Goal: Information Seeking & Learning: Learn about a topic

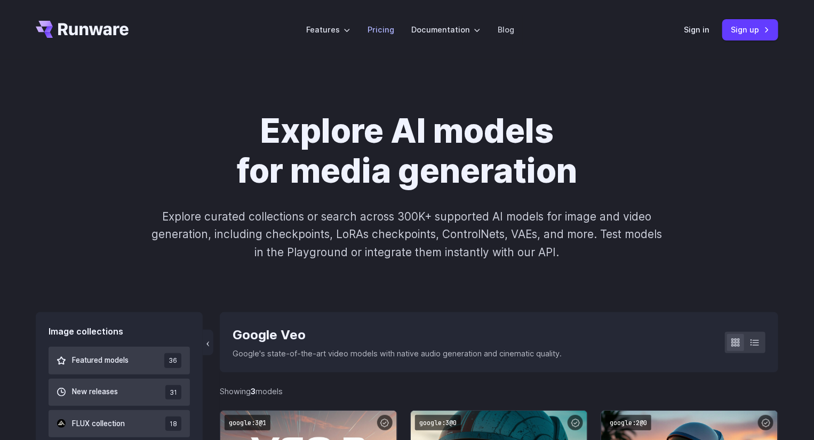
click at [387, 28] on link "Pricing" at bounding box center [380, 29] width 27 height 12
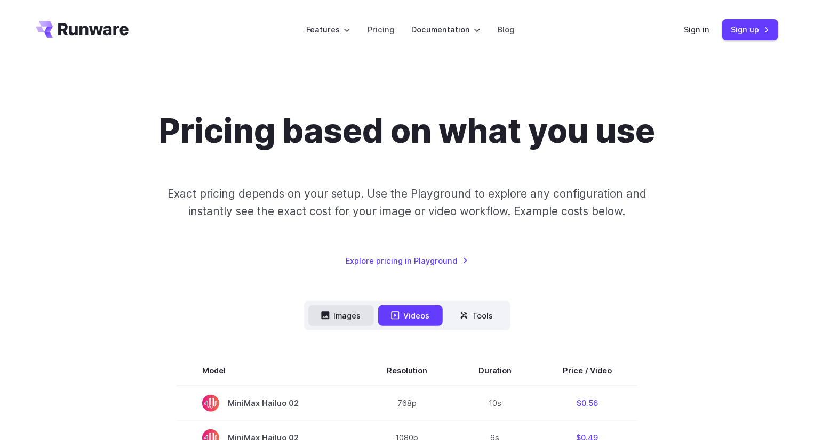
click at [349, 317] on button "Images" at bounding box center [341, 316] width 66 height 21
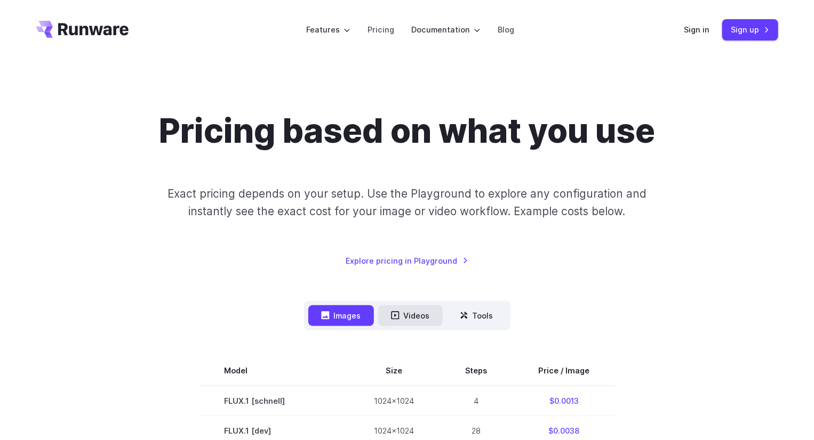
click at [417, 314] on button "Videos" at bounding box center [410, 316] width 65 height 21
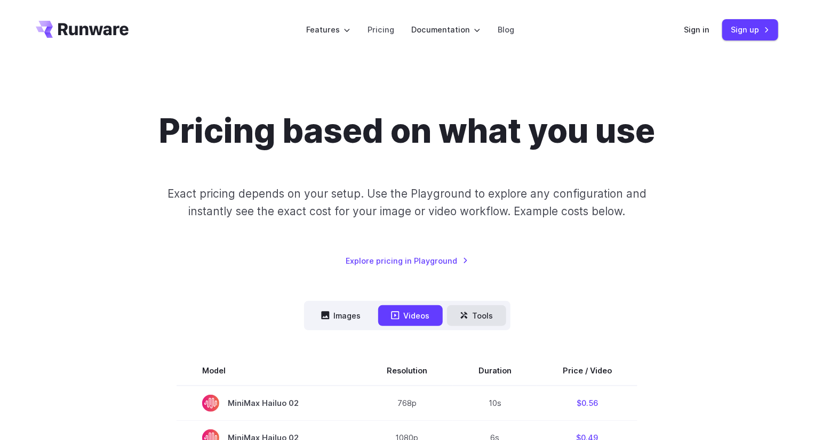
click at [481, 315] on button "Tools" at bounding box center [476, 316] width 59 height 21
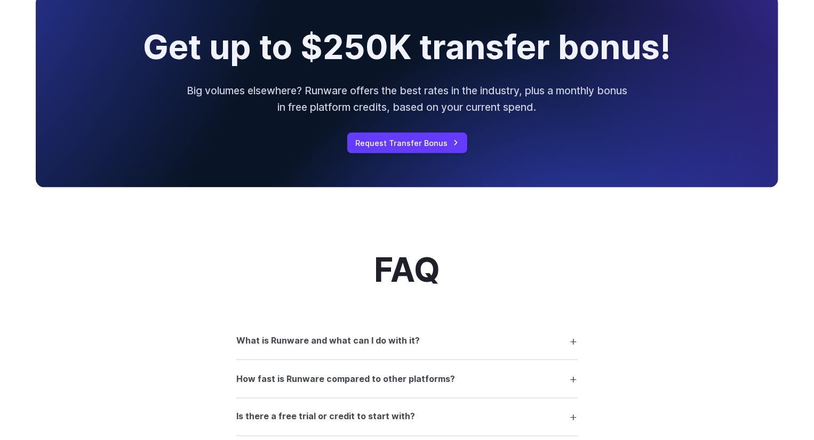
scroll to position [853, 0]
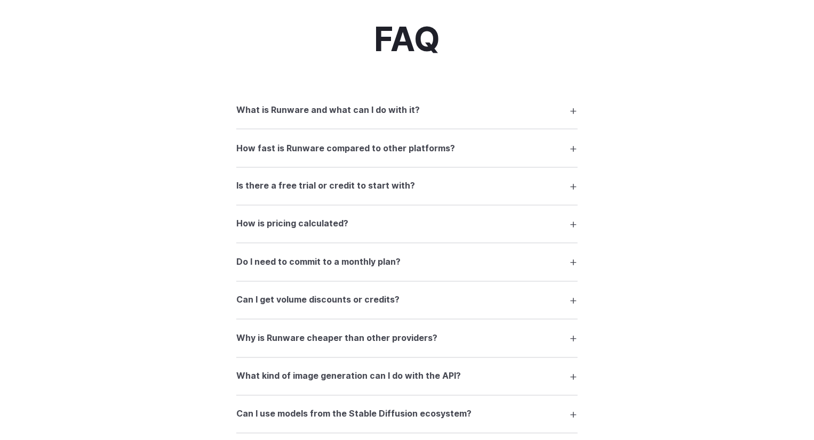
click at [373, 113] on h3 "What is Runware and what can I do with it?" at bounding box center [327, 110] width 183 height 14
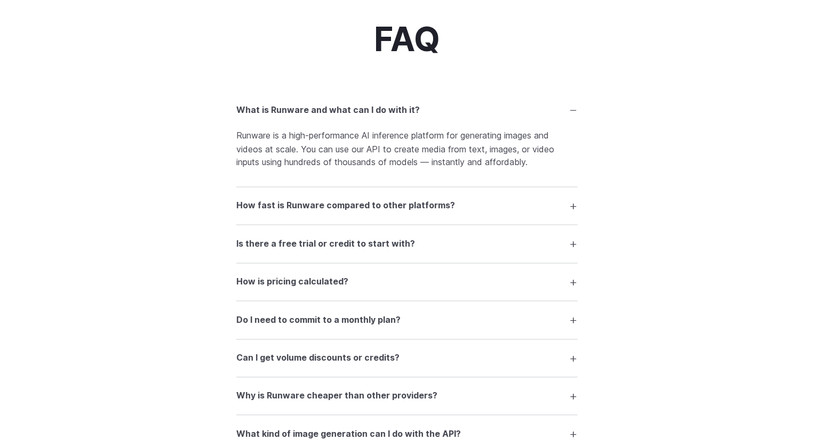
click at [361, 203] on h3 "How fast is Runware compared to other platforms?" at bounding box center [345, 206] width 219 height 14
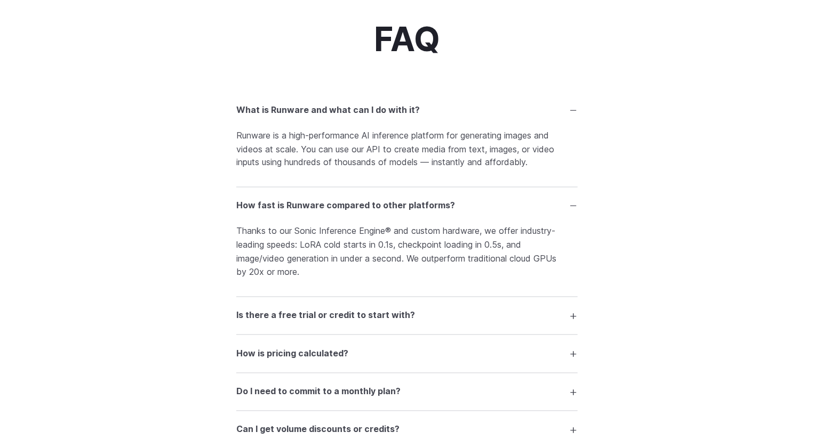
click at [351, 325] on summary "Is there a free trial or credit to start with?" at bounding box center [406, 316] width 341 height 20
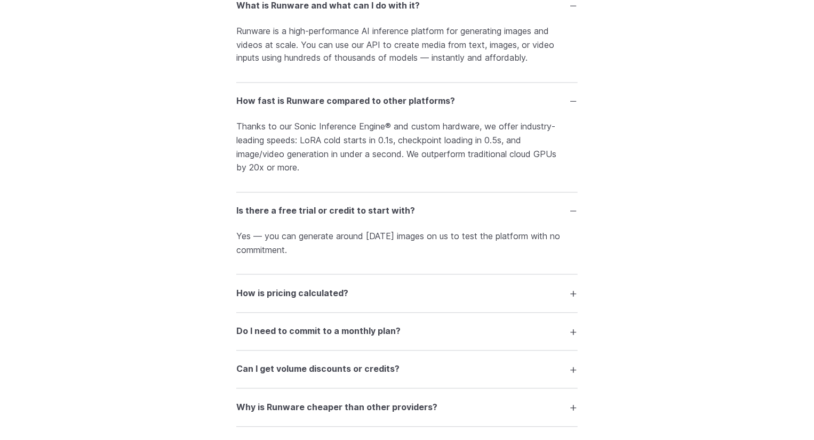
scroll to position [960, 0]
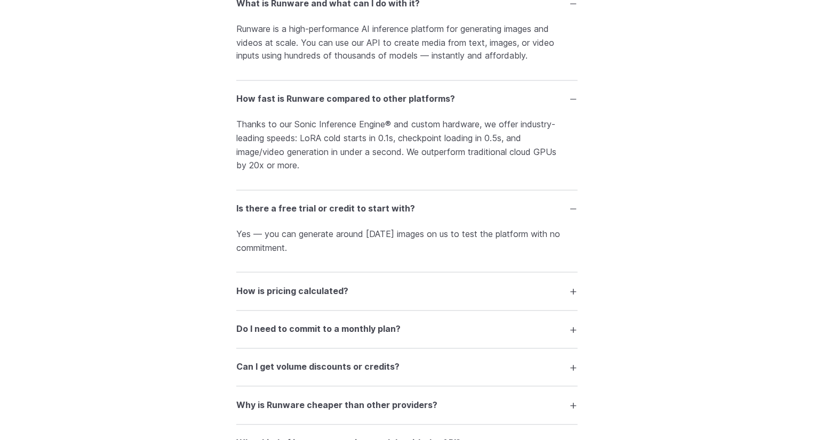
click at [338, 290] on h3 "How is pricing calculated?" at bounding box center [292, 292] width 112 height 14
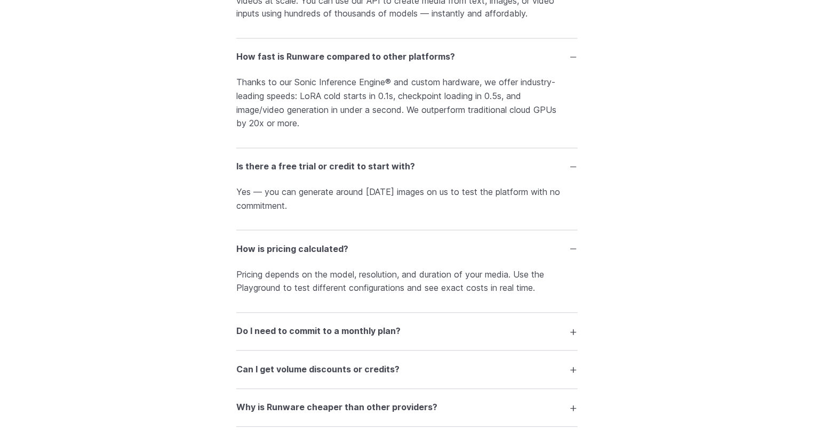
scroll to position [1120, 0]
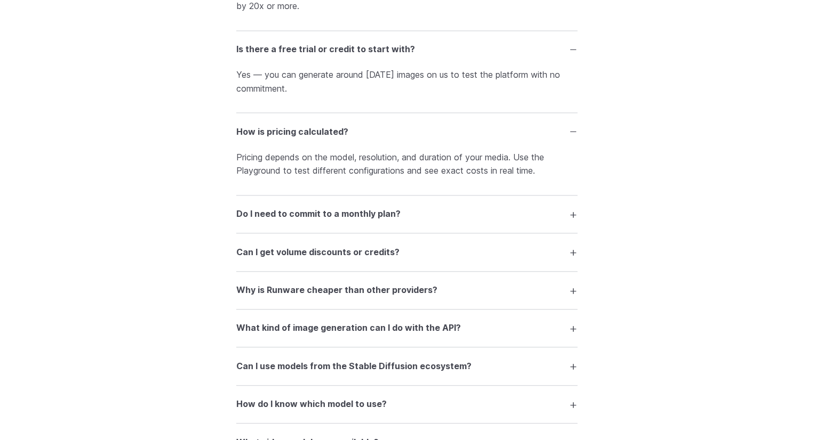
click at [396, 216] on h3 "Do I need to commit to a monthly plan?" at bounding box center [318, 214] width 164 height 14
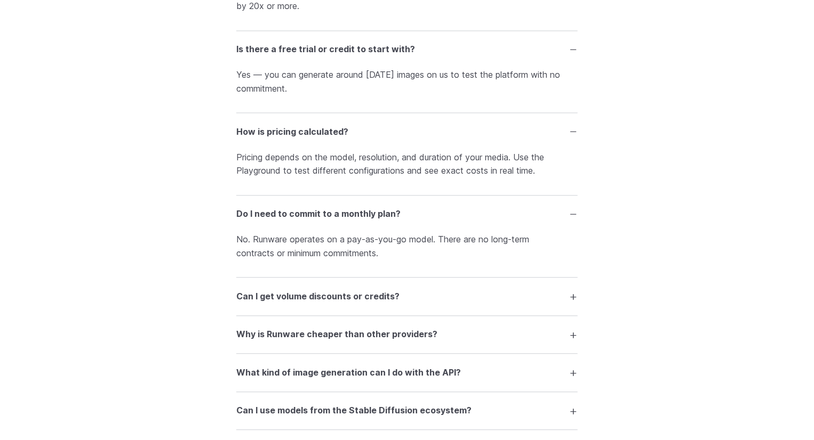
drag, startPoint x: 313, startPoint y: 304, endPoint x: 334, endPoint y: 304, distance: 20.8
click at [314, 304] on h3 "Can I get volume discounts or credits?" at bounding box center [317, 297] width 163 height 14
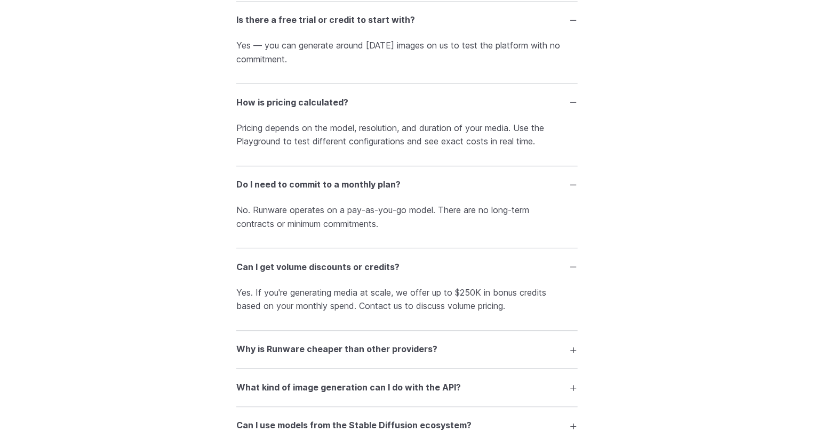
scroll to position [1226, 0]
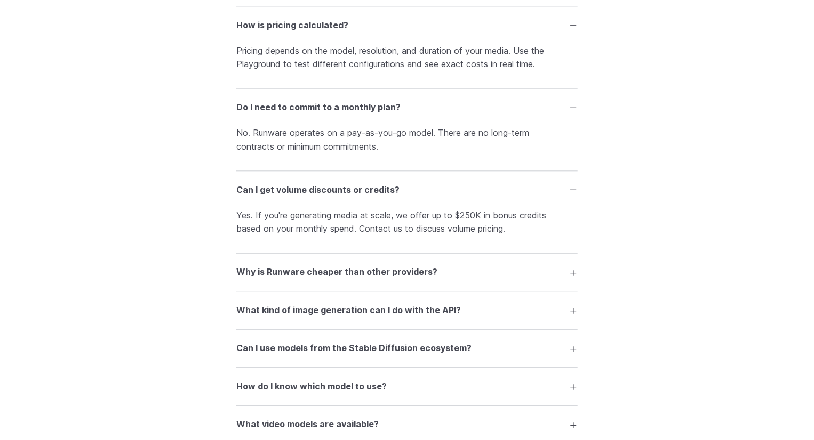
click at [330, 276] on h3 "Why is Runware cheaper than other providers?" at bounding box center [336, 273] width 201 height 14
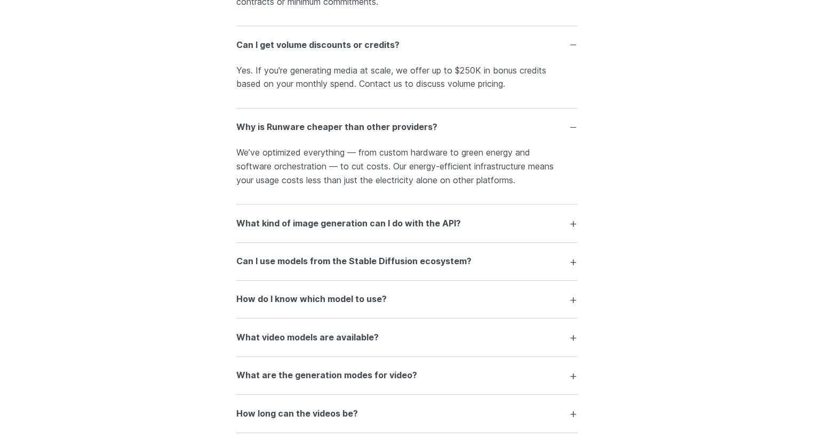
scroll to position [1440, 0]
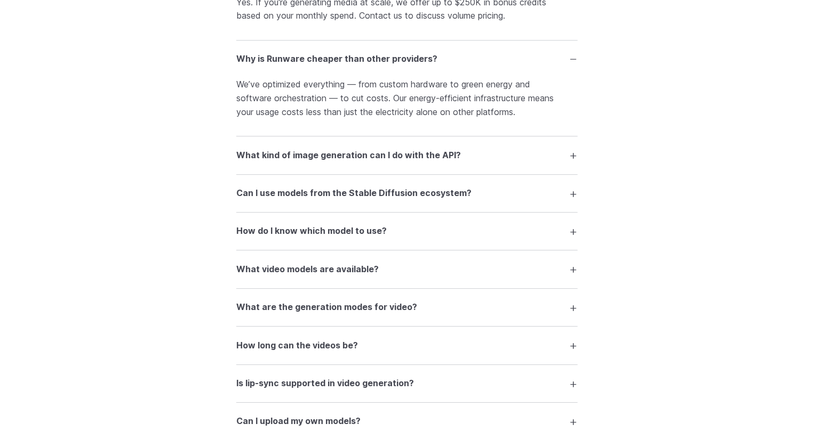
click at [395, 154] on h3 "What kind of image generation can I do with the API?" at bounding box center [348, 156] width 224 height 14
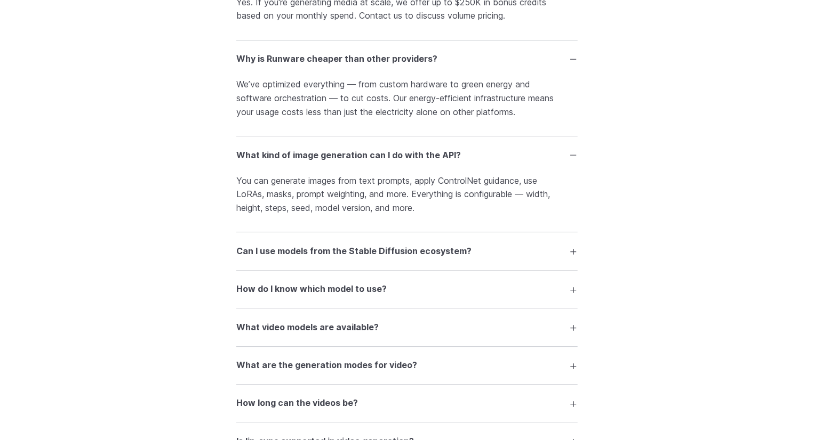
click at [367, 259] on h3 "Can I use models from the Stable Diffusion ecosystem?" at bounding box center [353, 252] width 235 height 14
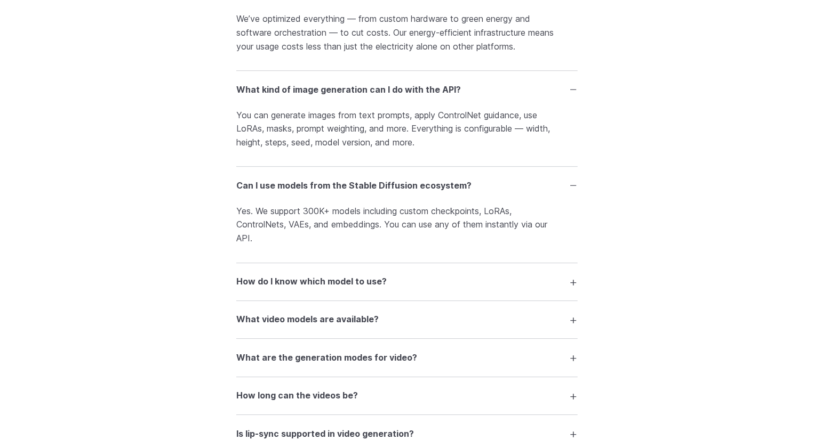
scroll to position [1653, 0]
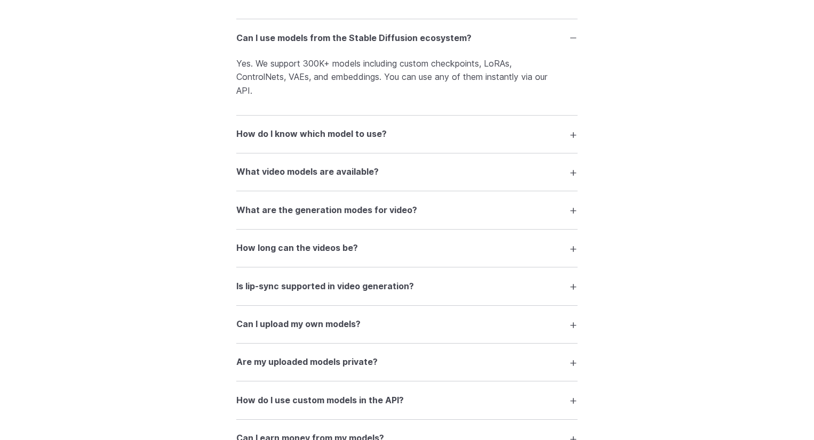
click at [309, 134] on h3 "How do I know which model to use?" at bounding box center [311, 134] width 150 height 14
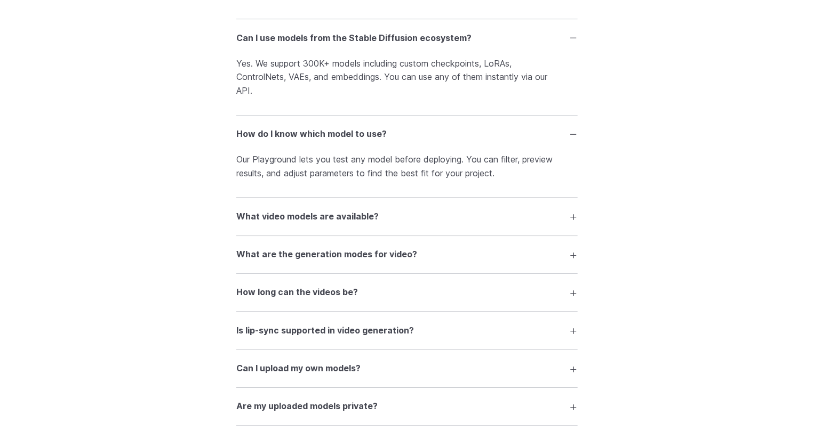
click at [357, 224] on h3 "What video models are available?" at bounding box center [307, 217] width 142 height 14
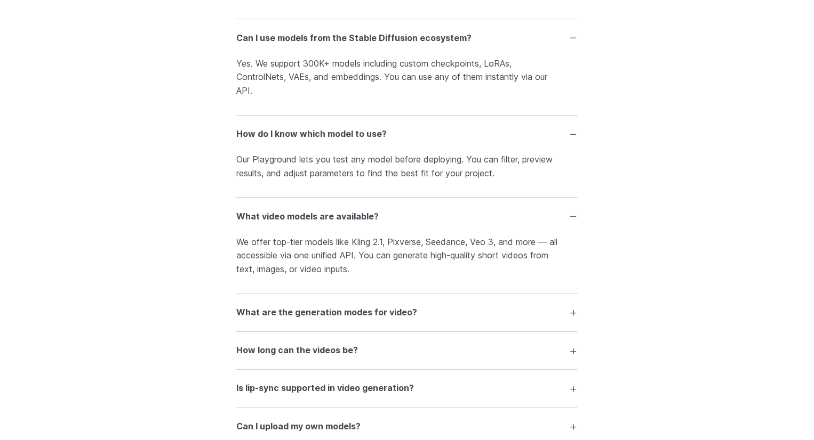
click at [301, 320] on h3 "What are the generation modes for video?" at bounding box center [326, 313] width 181 height 14
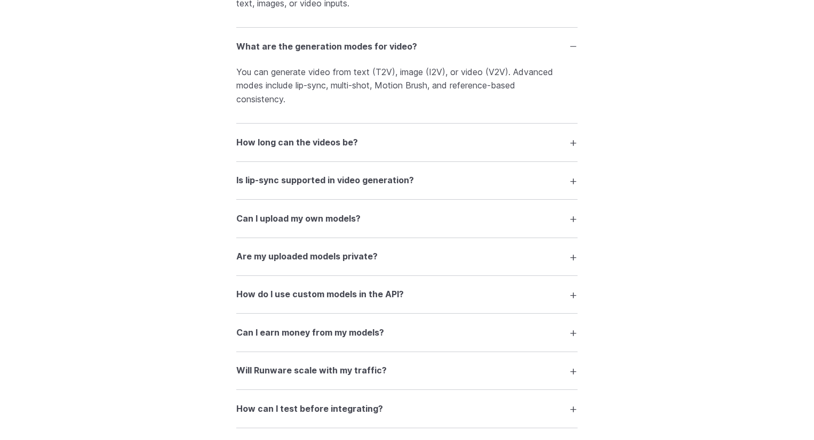
scroll to position [1919, 0]
click at [338, 152] on summary "How long can the videos be?" at bounding box center [406, 142] width 341 height 20
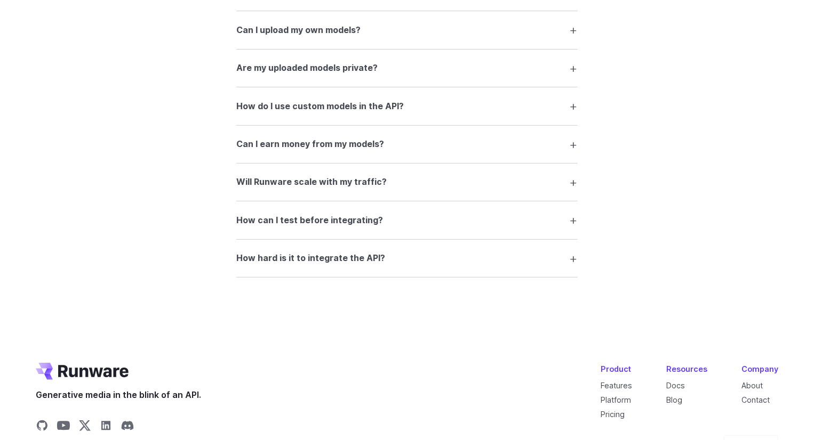
scroll to position [2186, 0]
